Goal: Navigation & Orientation: Understand site structure

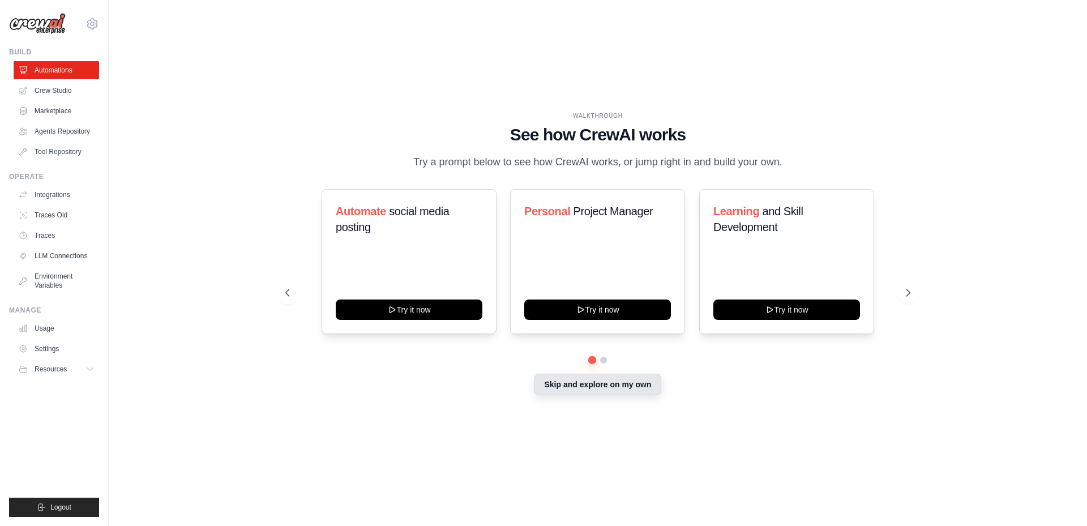
click at [558, 385] on button "Skip and explore on my own" at bounding box center [598, 385] width 126 height 22
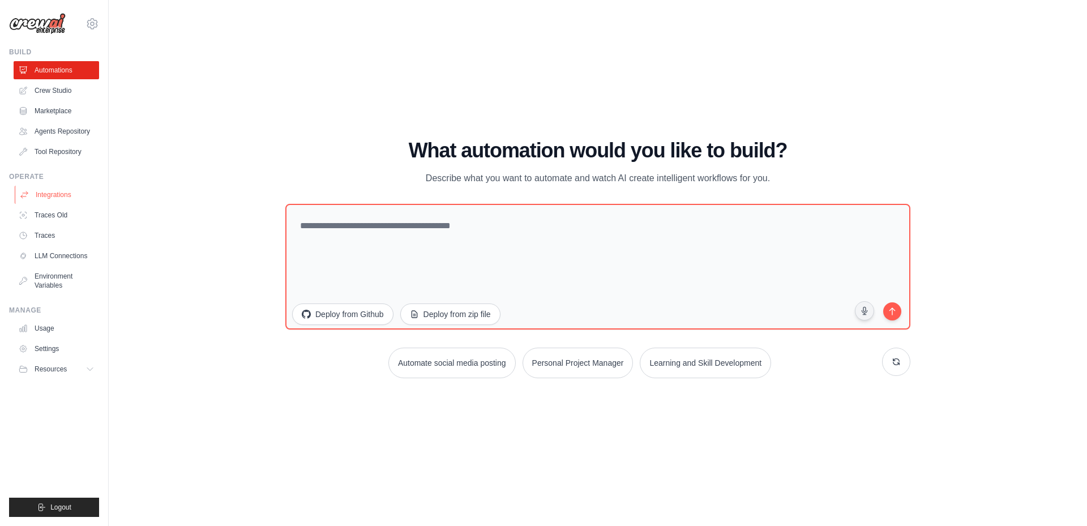
click at [41, 191] on link "Integrations" at bounding box center [58, 195] width 86 height 18
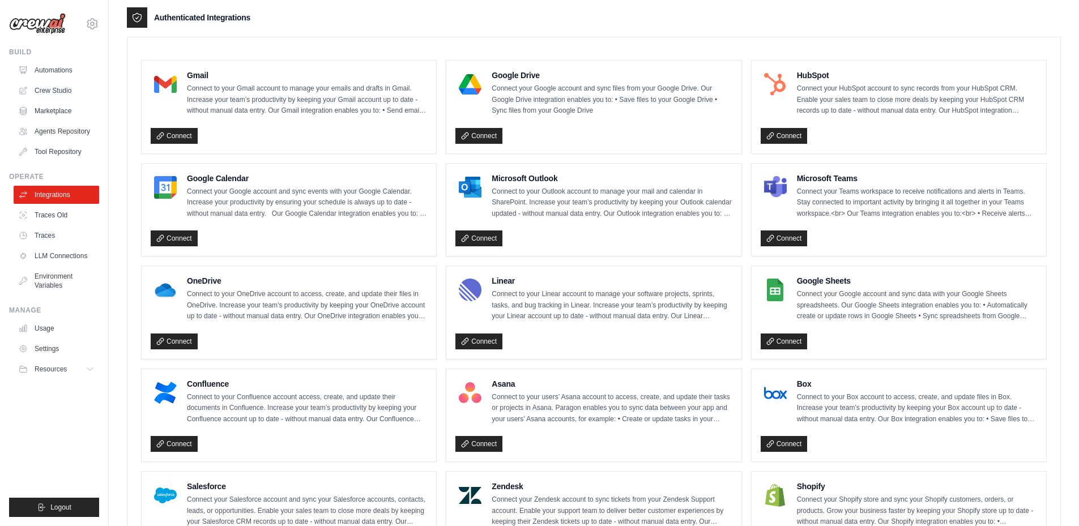
scroll to position [283, 0]
click at [163, 442] on icon at bounding box center [160, 443] width 6 height 6
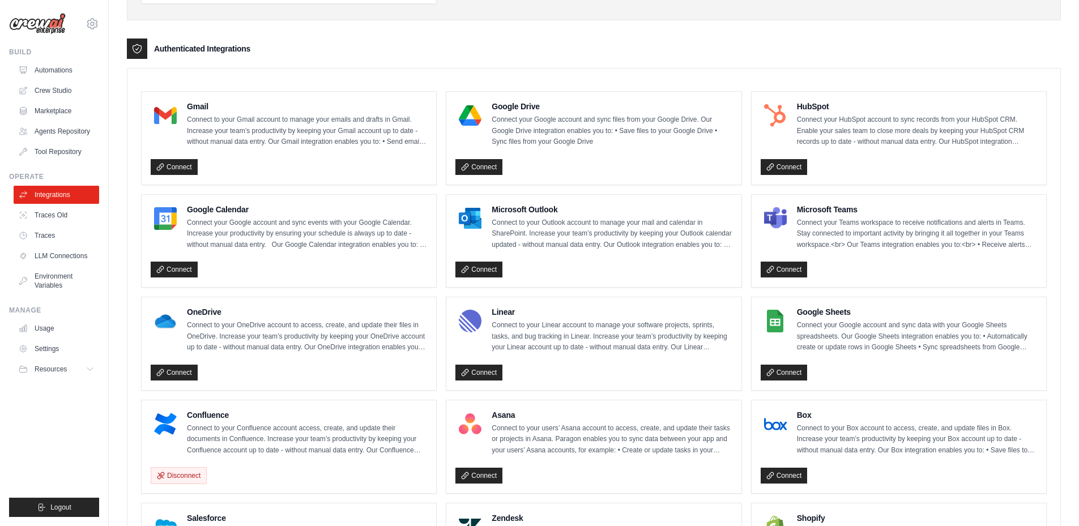
scroll to position [227, 0]
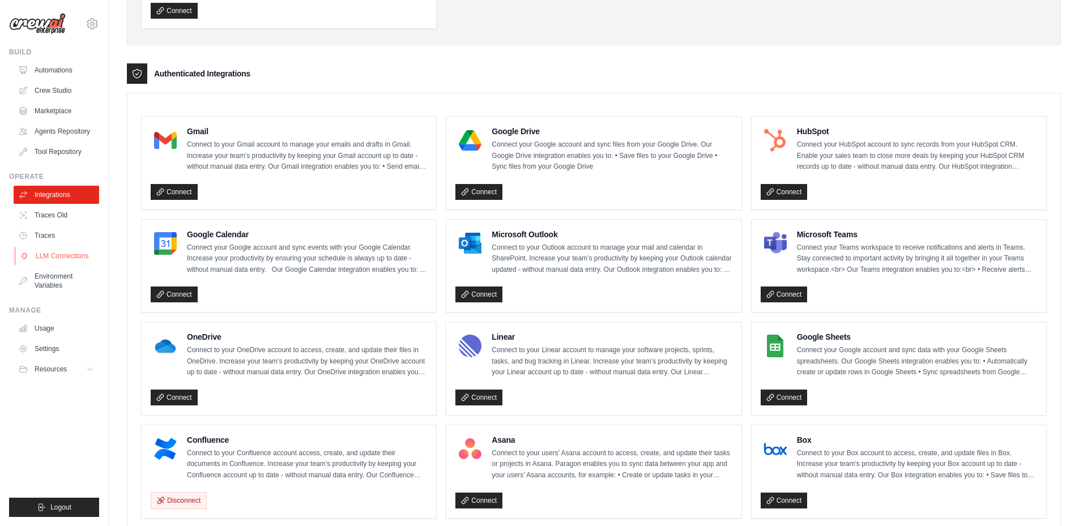
click at [49, 250] on link "LLM Connections" at bounding box center [58, 256] width 86 height 18
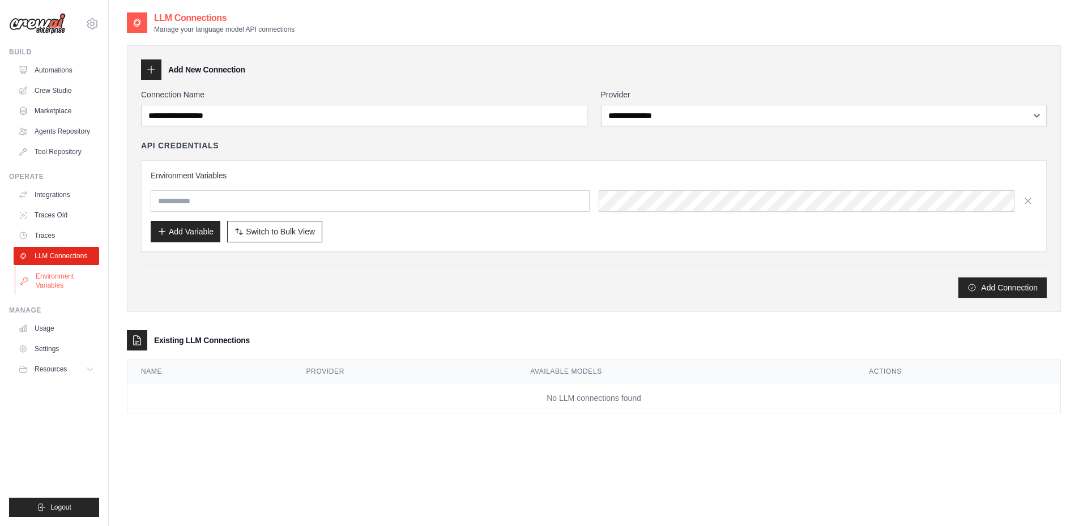
click at [48, 285] on link "Environment Variables" at bounding box center [58, 280] width 86 height 27
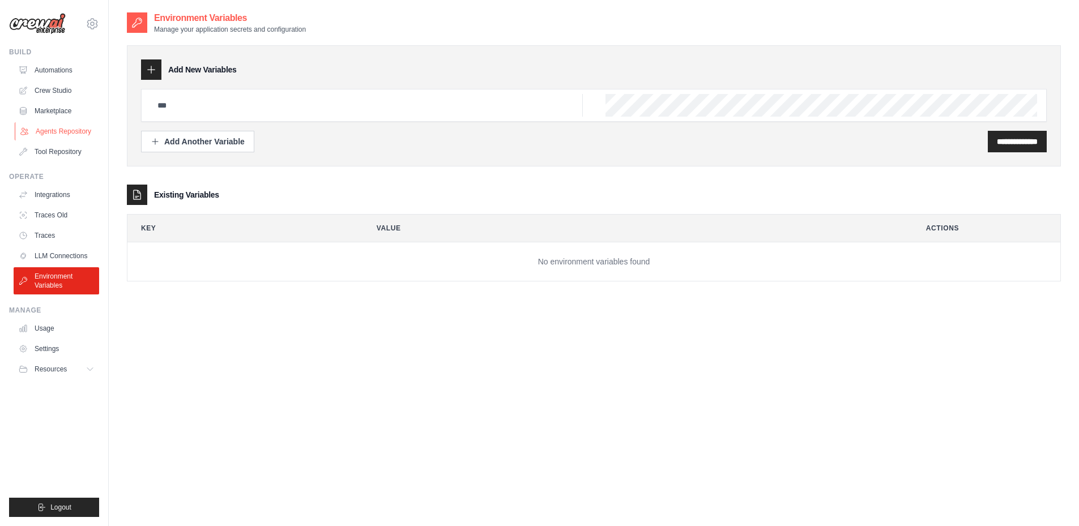
click at [52, 128] on link "Agents Repository" at bounding box center [58, 131] width 86 height 18
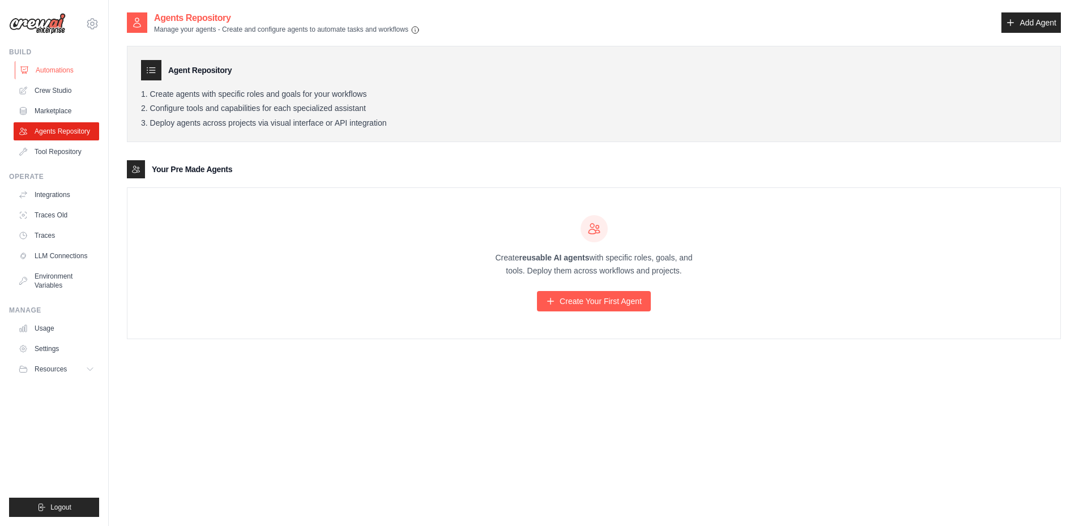
click at [52, 71] on link "Automations" at bounding box center [58, 70] width 86 height 18
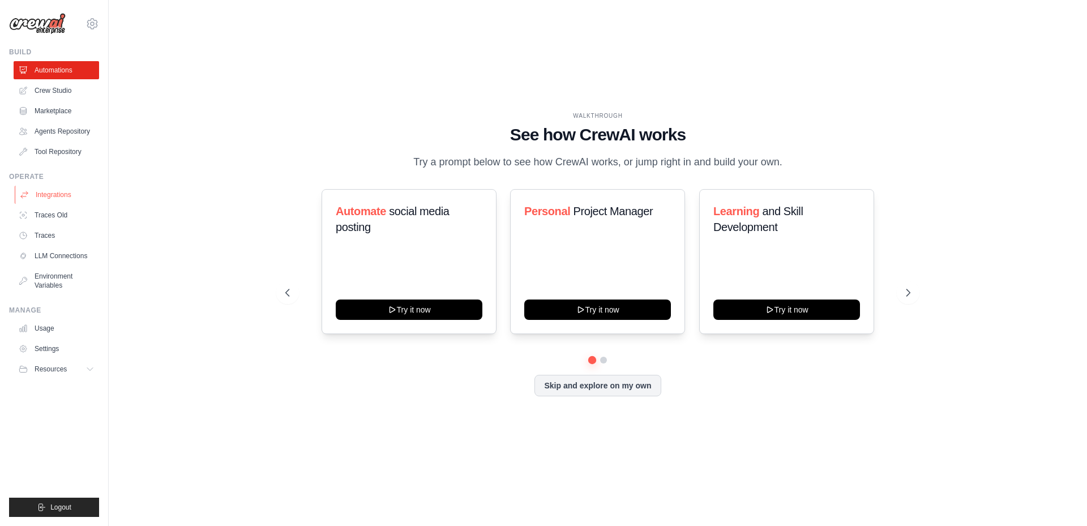
click at [47, 195] on link "Integrations" at bounding box center [58, 195] width 86 height 18
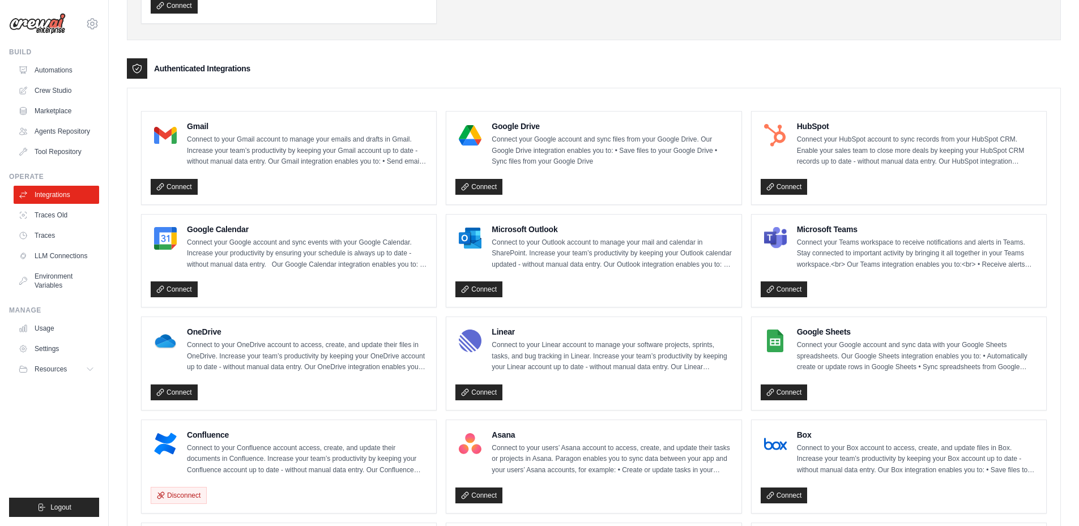
scroll to position [340, 0]
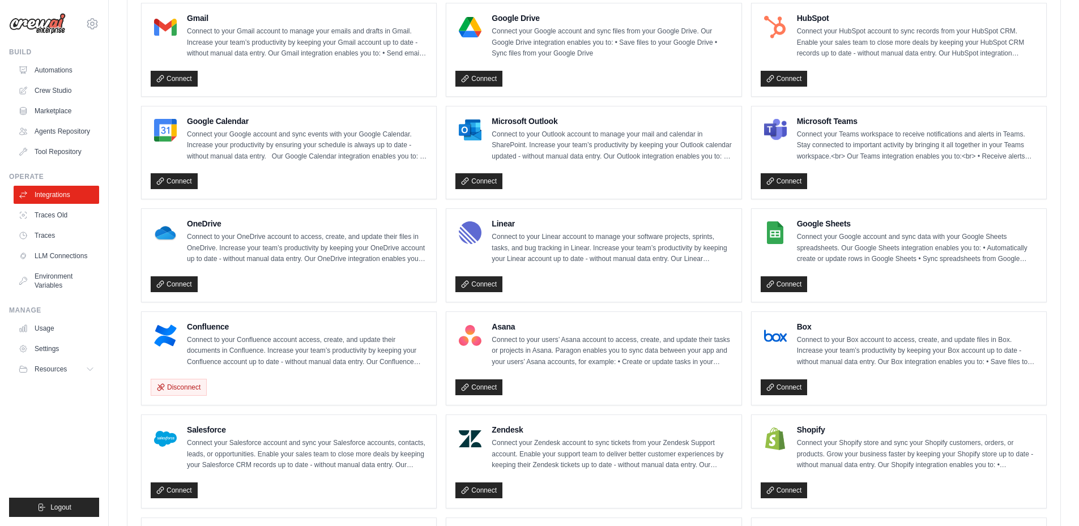
click at [217, 331] on h4 "Confluence" at bounding box center [307, 326] width 240 height 11
click at [242, 335] on p "Connect to your Confluence account access, create, and update their documents i…" at bounding box center [307, 351] width 240 height 33
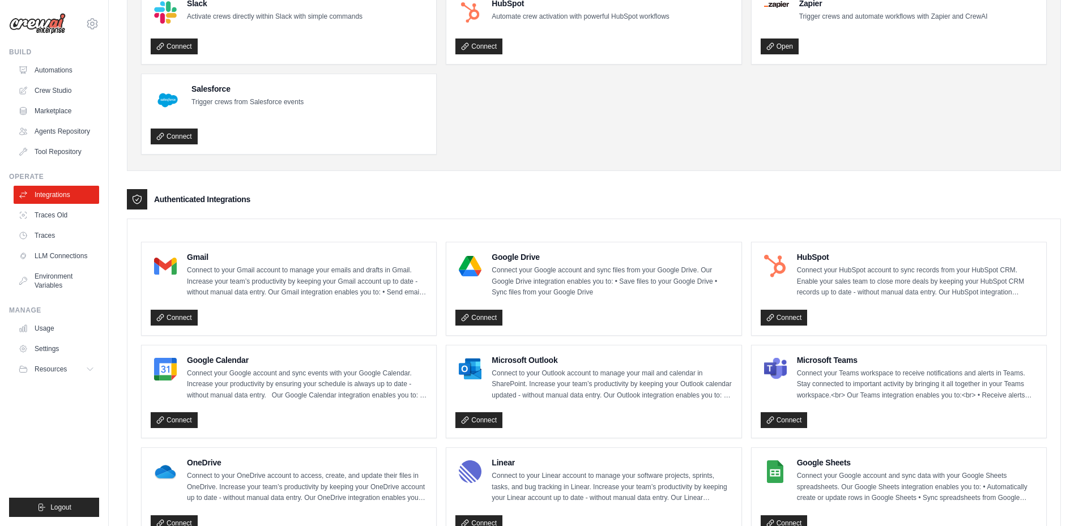
scroll to position [0, 0]
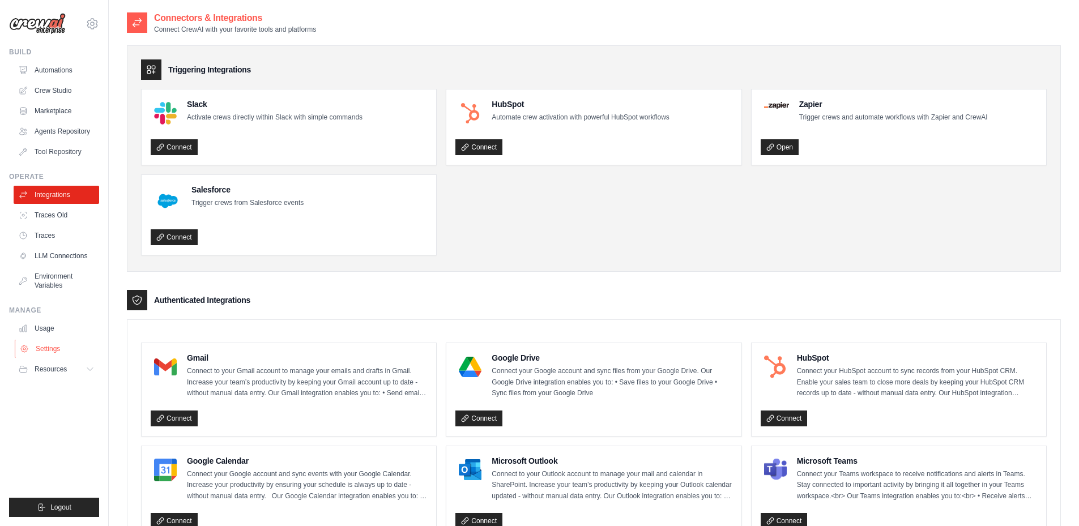
click at [46, 342] on link "Settings" at bounding box center [58, 349] width 86 height 18
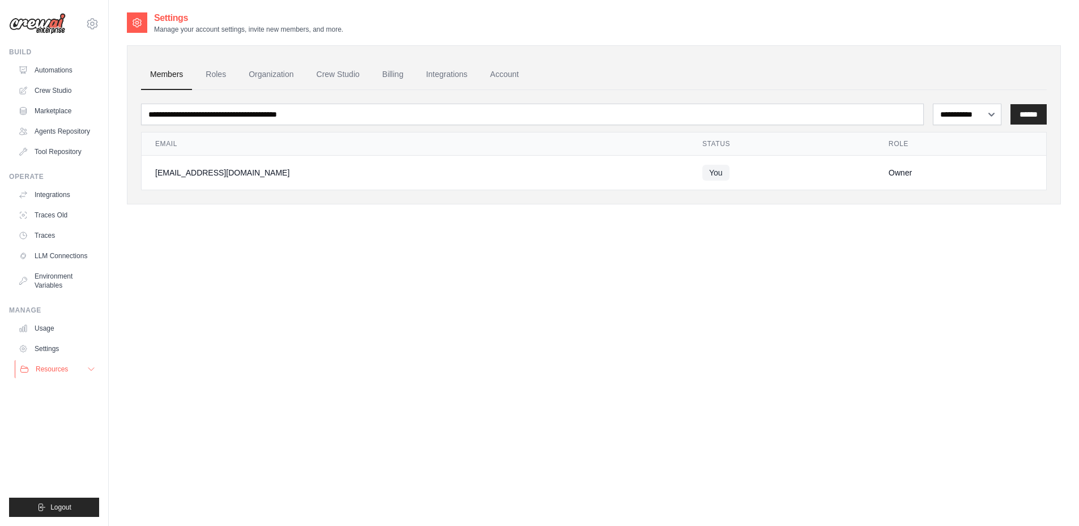
click at [51, 368] on span "Resources" at bounding box center [52, 369] width 32 height 9
click at [54, 106] on link "Marketplace" at bounding box center [58, 111] width 86 height 18
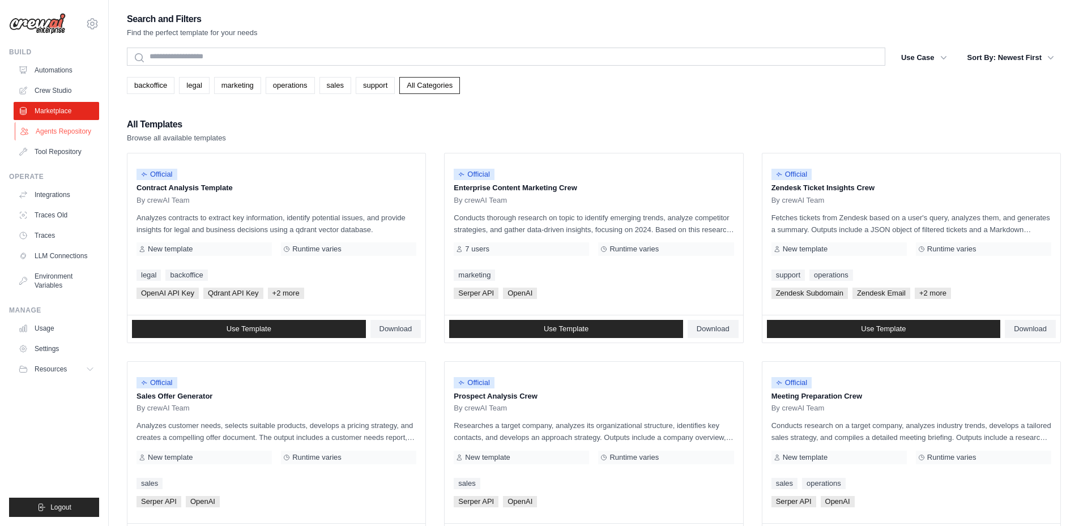
click at [48, 130] on link "Agents Repository" at bounding box center [58, 131] width 86 height 18
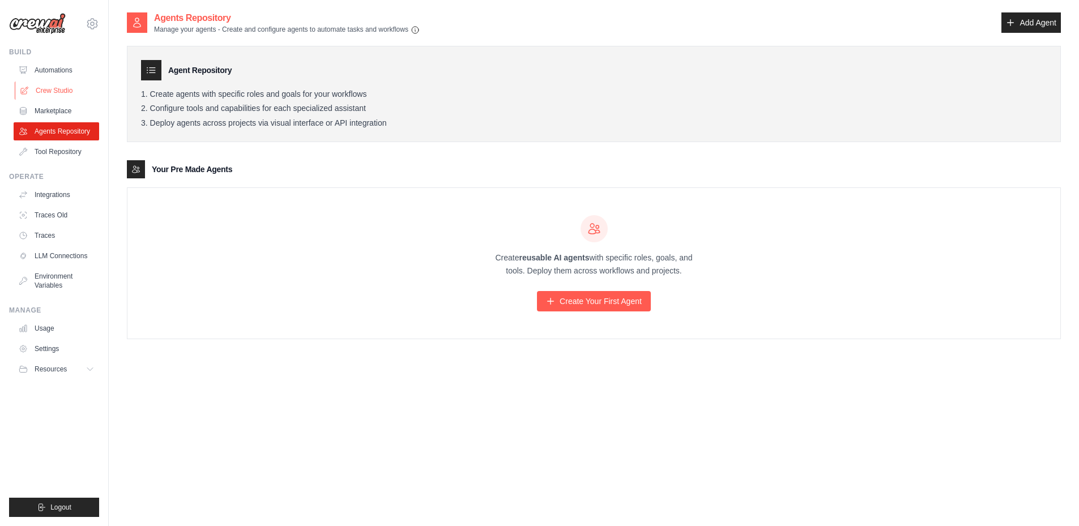
click at [47, 84] on link "Crew Studio" at bounding box center [58, 91] width 86 height 18
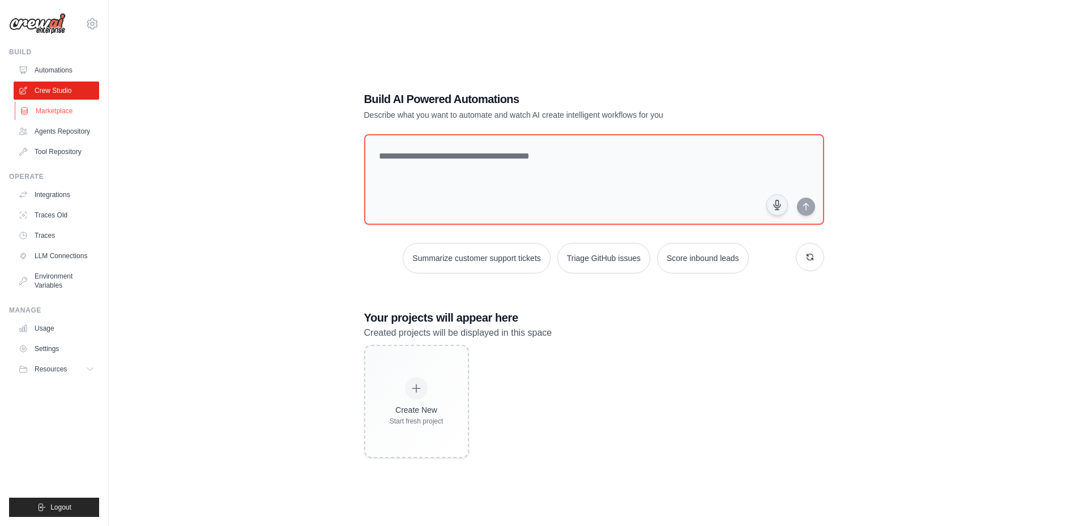
click at [50, 110] on link "Marketplace" at bounding box center [58, 111] width 86 height 18
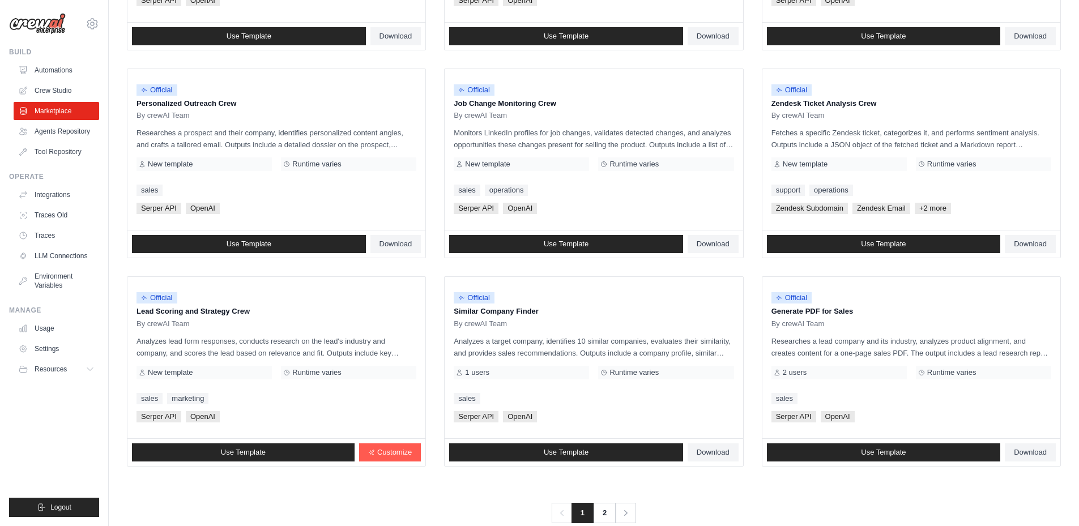
scroll to position [523, 0]
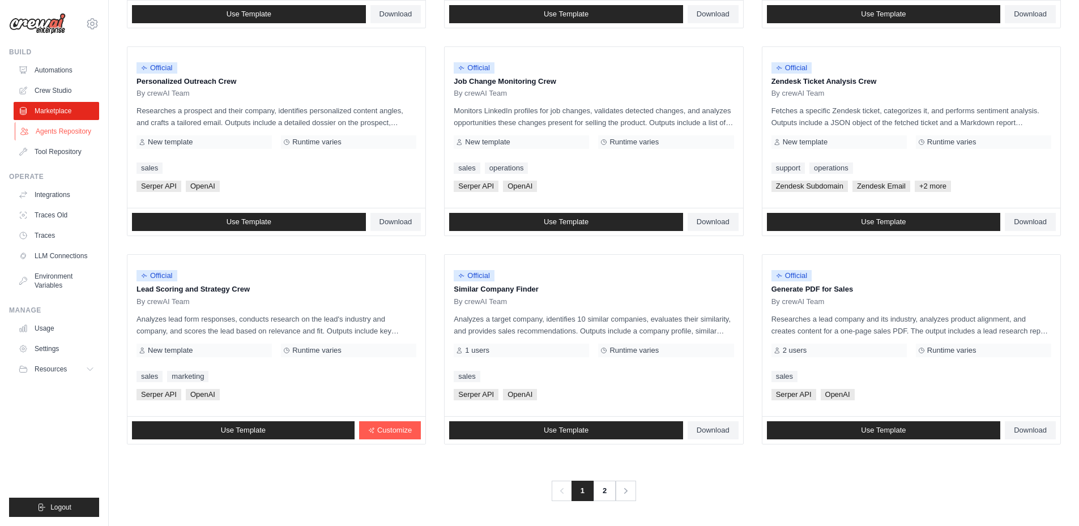
click at [45, 134] on link "Agents Repository" at bounding box center [58, 131] width 86 height 18
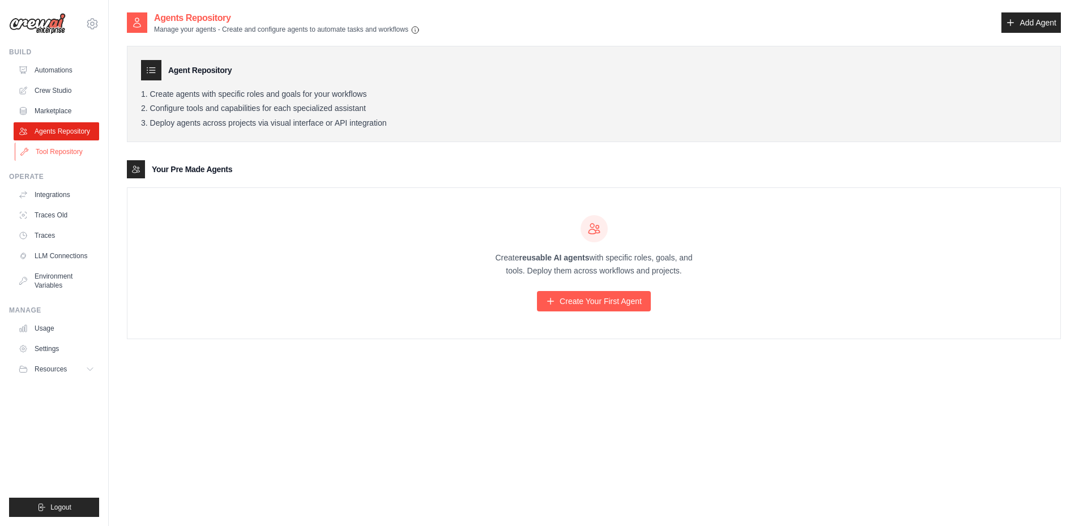
click at [47, 145] on link "Tool Repository" at bounding box center [58, 152] width 86 height 18
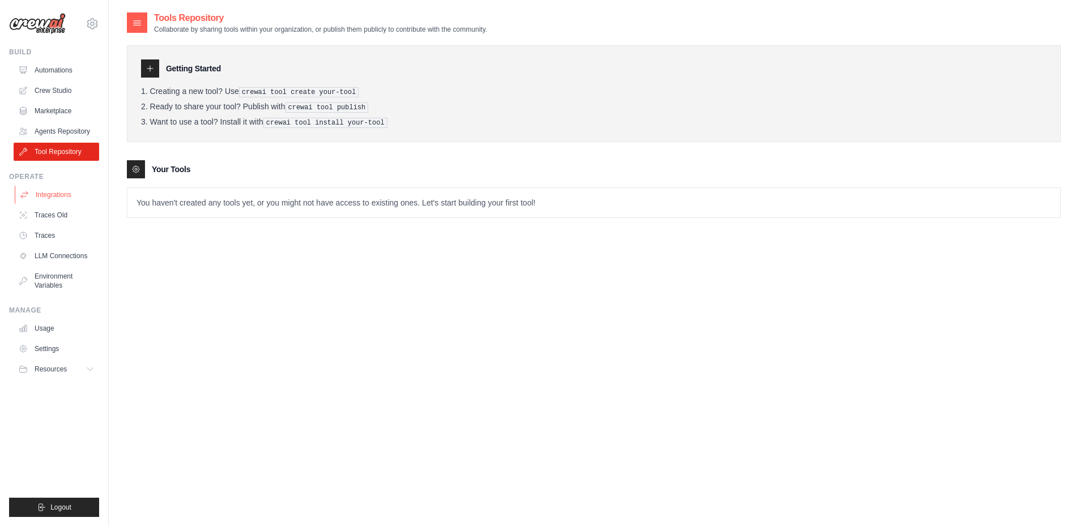
click at [52, 193] on link "Integrations" at bounding box center [58, 195] width 86 height 18
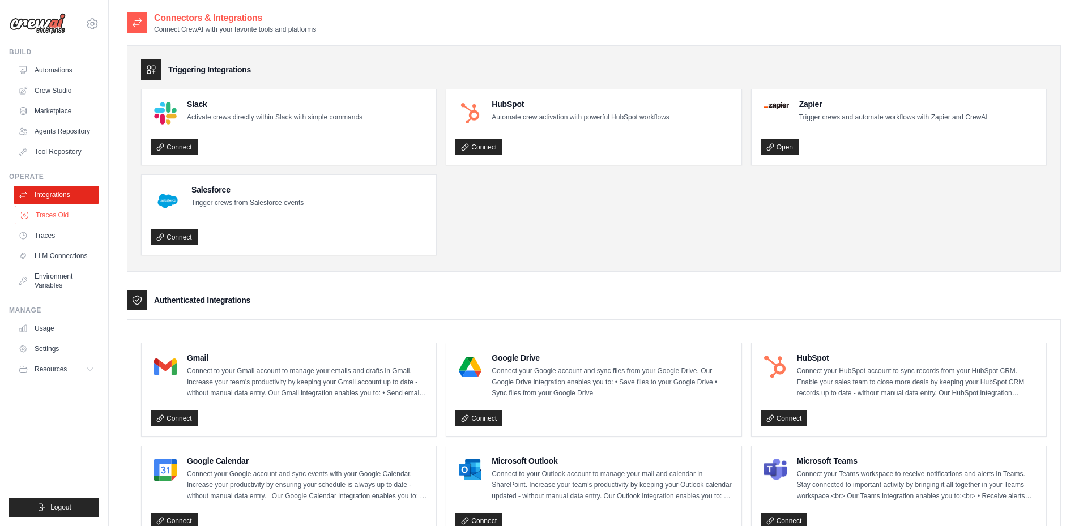
click at [55, 217] on link "Traces Old" at bounding box center [58, 215] width 86 height 18
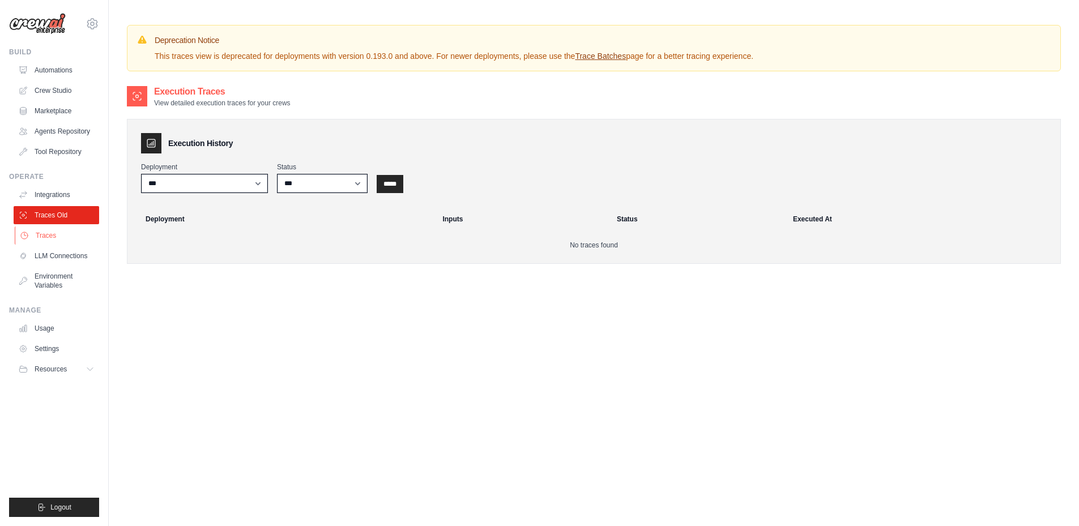
click at [46, 236] on link "Traces" at bounding box center [58, 236] width 86 height 18
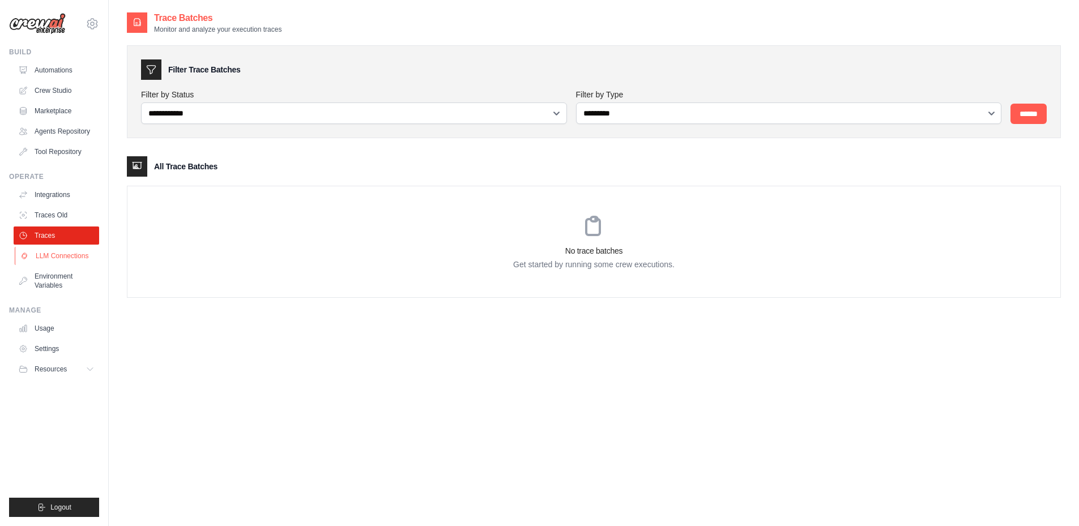
click at [47, 253] on link "LLM Connections" at bounding box center [58, 256] width 86 height 18
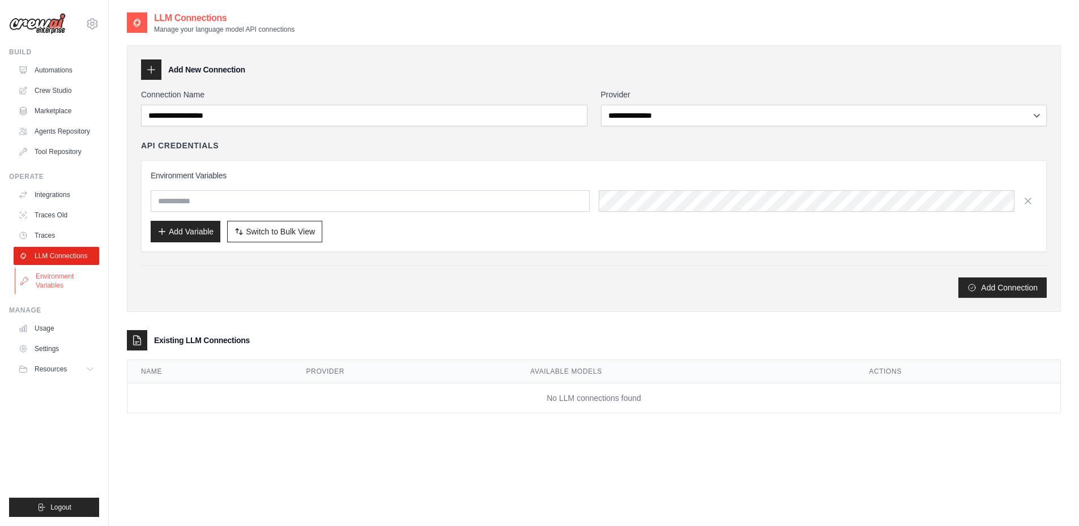
click at [45, 273] on link "Environment Variables" at bounding box center [58, 280] width 86 height 27
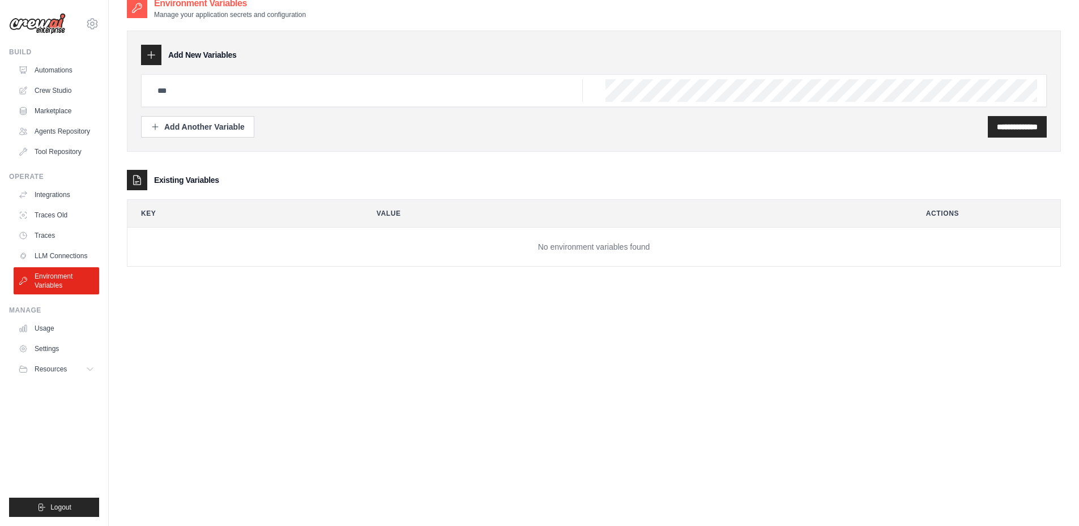
scroll to position [23, 0]
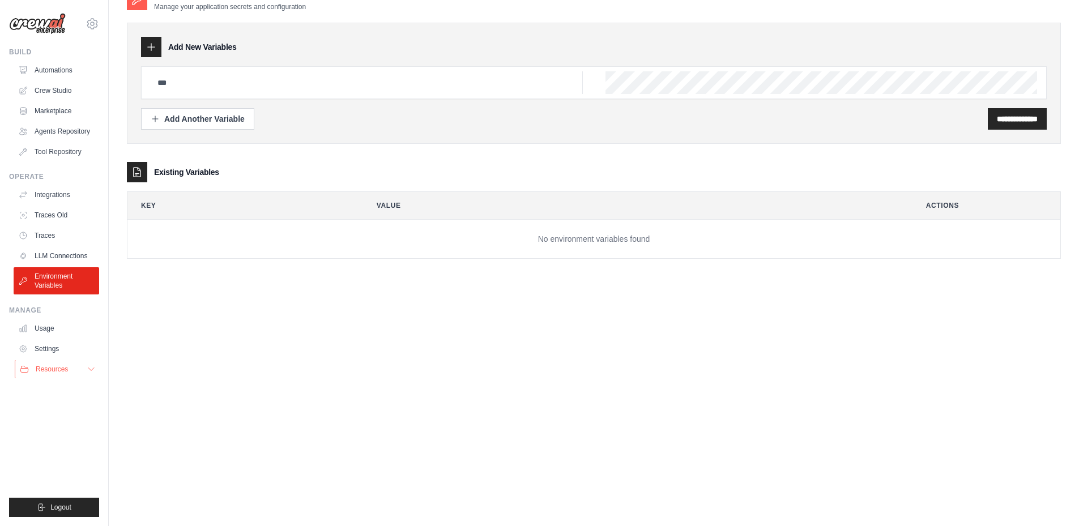
click at [52, 365] on span "Resources" at bounding box center [52, 369] width 32 height 9
click at [54, 383] on link "Documentation" at bounding box center [61, 389] width 79 height 16
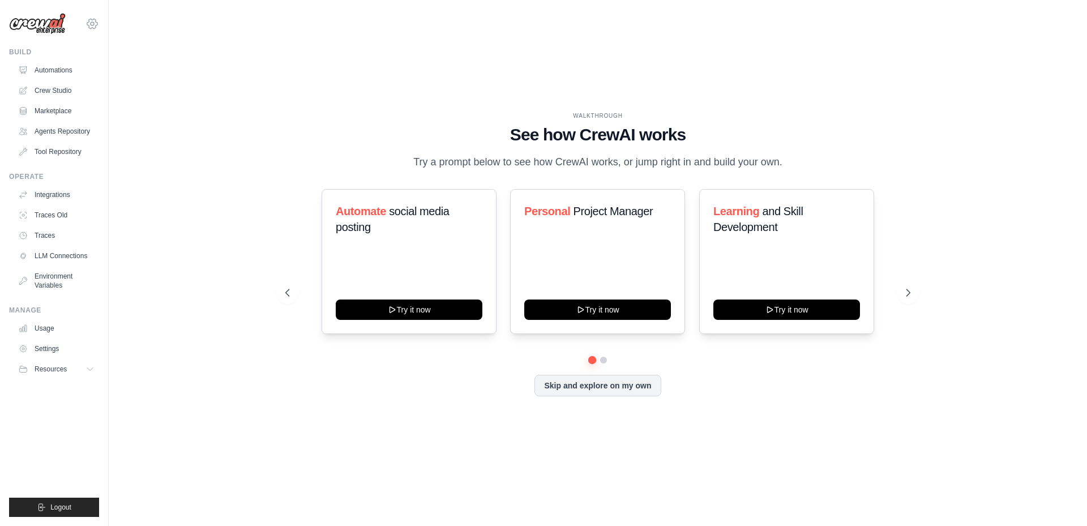
click at [95, 24] on icon at bounding box center [93, 24] width 14 height 14
click at [125, 71] on span "Settings" at bounding box center [141, 70] width 89 height 11
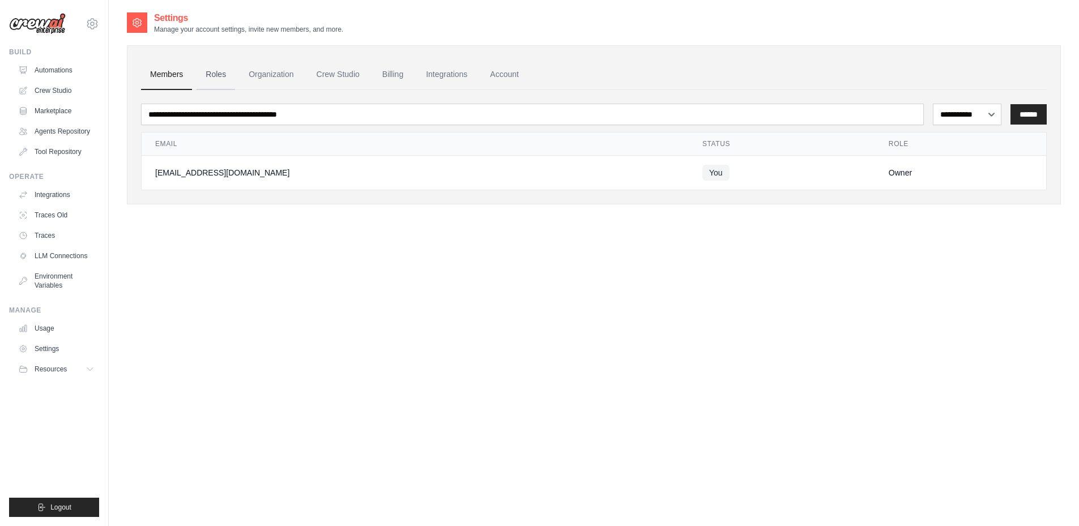
click at [212, 71] on link "Roles" at bounding box center [216, 74] width 39 height 31
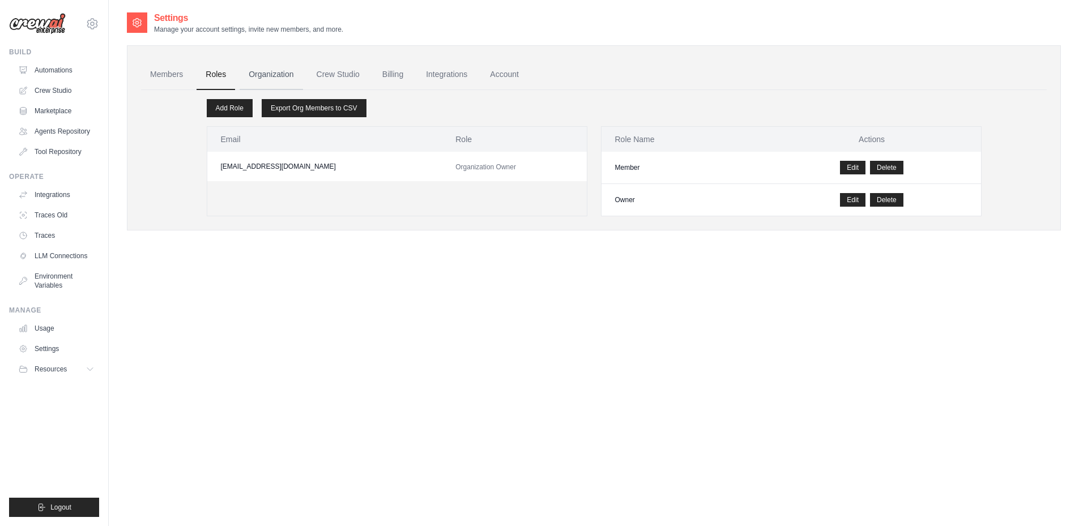
click at [268, 72] on link "Organization" at bounding box center [271, 74] width 63 height 31
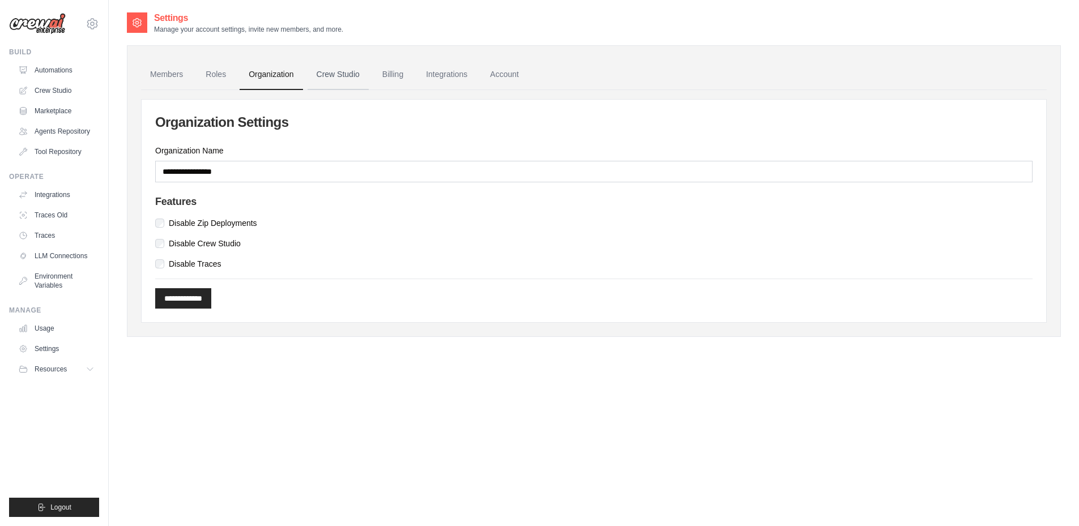
click at [322, 78] on link "Crew Studio" at bounding box center [338, 74] width 61 height 31
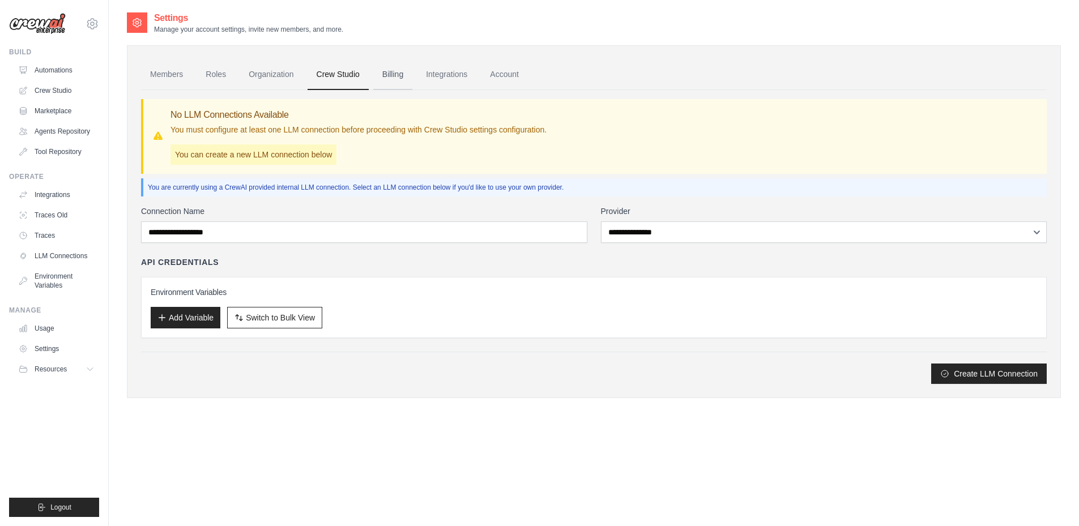
click at [391, 68] on link "Billing" at bounding box center [392, 74] width 39 height 31
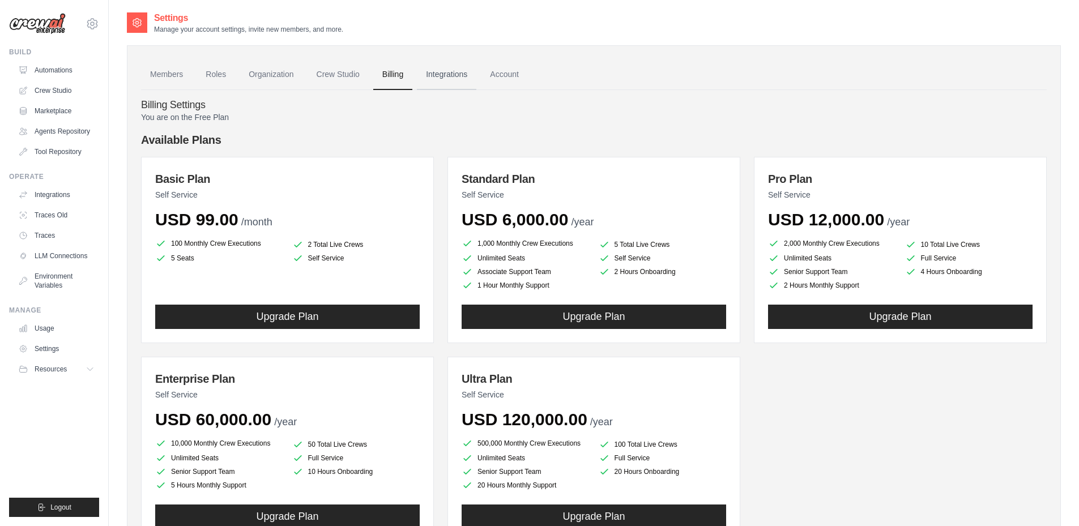
click at [440, 76] on link "Integrations" at bounding box center [446, 74] width 59 height 31
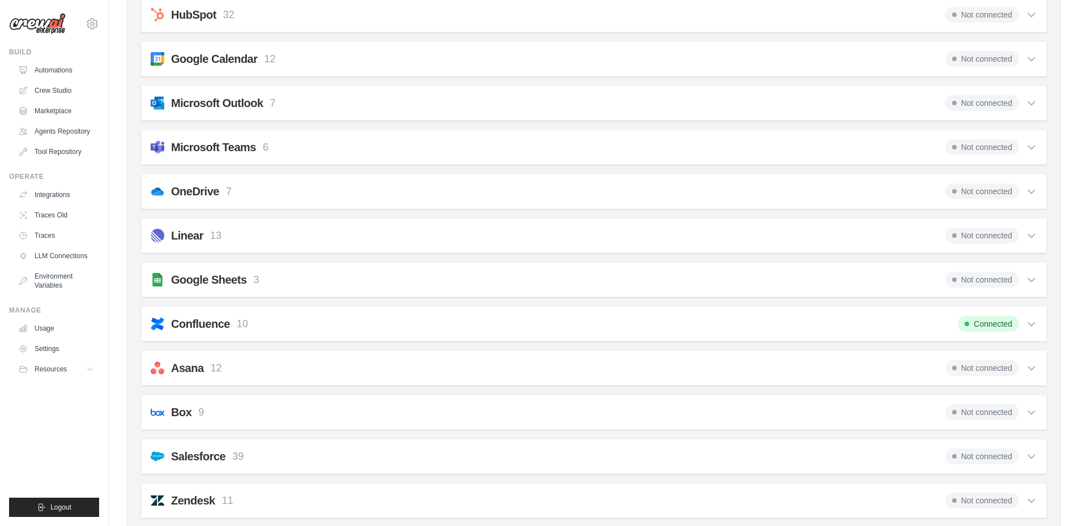
scroll to position [340, 0]
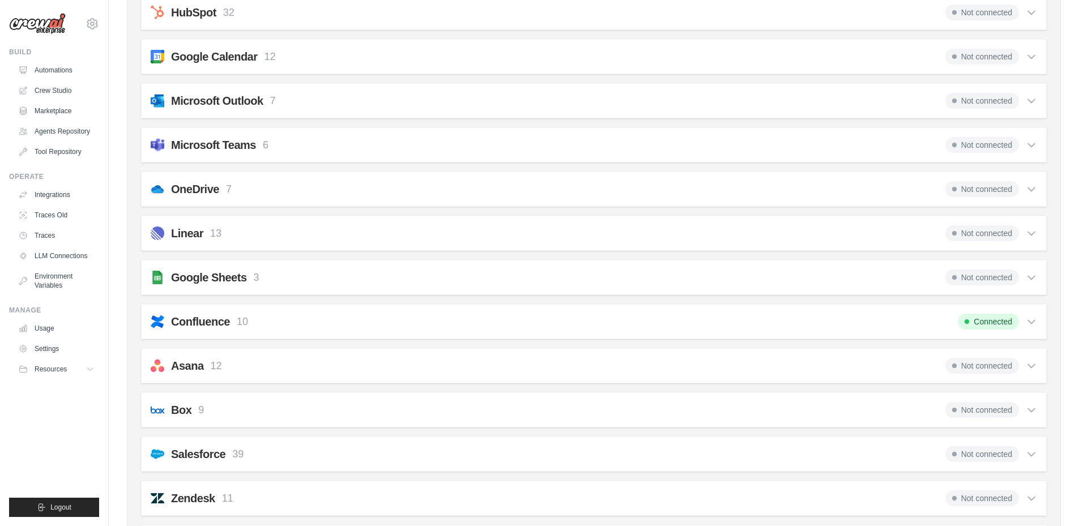
click at [1031, 319] on icon at bounding box center [1031, 321] width 11 height 11
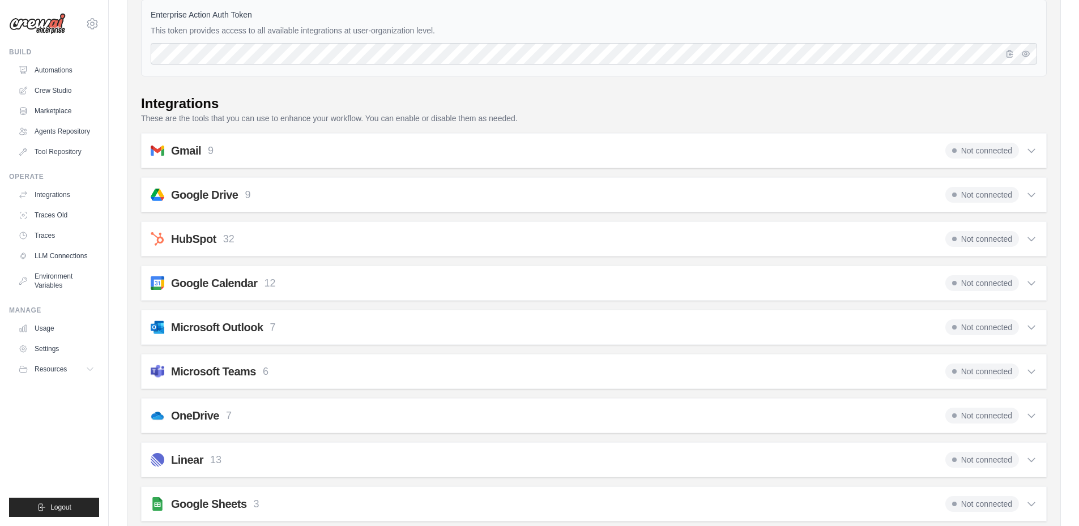
scroll to position [0, 0]
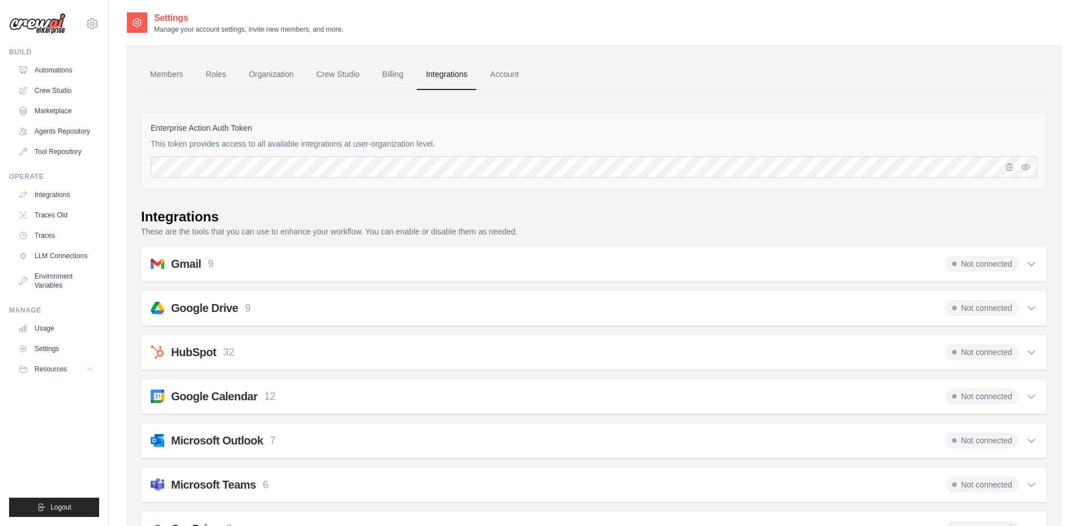
click at [552, 138] on div "Enterprise Action Auth Token This token provides access to all available integr…" at bounding box center [594, 151] width 906 height 77
click at [1023, 164] on icon "button" at bounding box center [1025, 166] width 9 height 9
click at [1009, 168] on icon "button" at bounding box center [1009, 166] width 9 height 9
